Goal: Find specific page/section: Find specific page/section

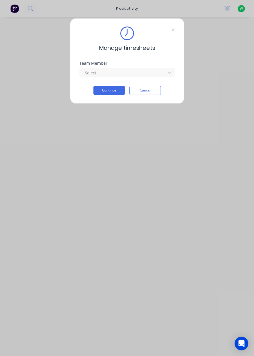
click at [143, 103] on div "Manage timesheets Team Member Select... Continue Cancel" at bounding box center [127, 61] width 114 height 86
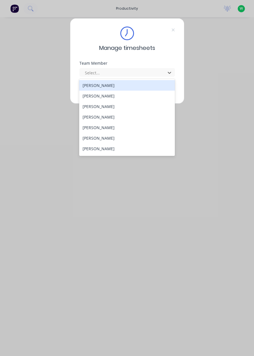
click at [143, 47] on span "Manage timesheets" at bounding box center [127, 48] width 56 height 9
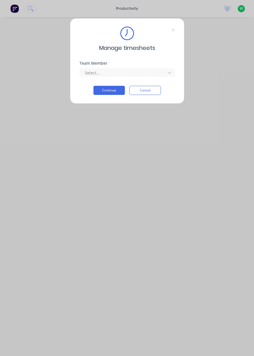
click at [147, 92] on button "Cancel" at bounding box center [144, 90] width 31 height 9
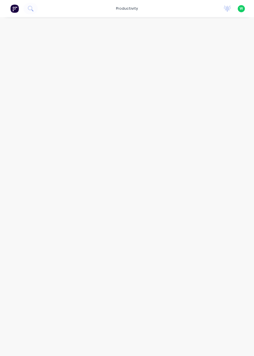
click at [125, 9] on div "productivity" at bounding box center [127, 8] width 28 height 9
click at [147, 25] on link "Workflow" at bounding box center [152, 26] width 76 height 11
click at [102, 31] on input "text" at bounding box center [93, 32] width 56 height 11
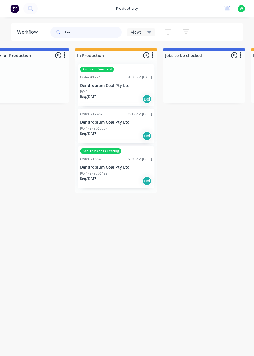
scroll to position [0, 201]
type input "Pan"
